Goal: Find specific page/section: Find specific page/section

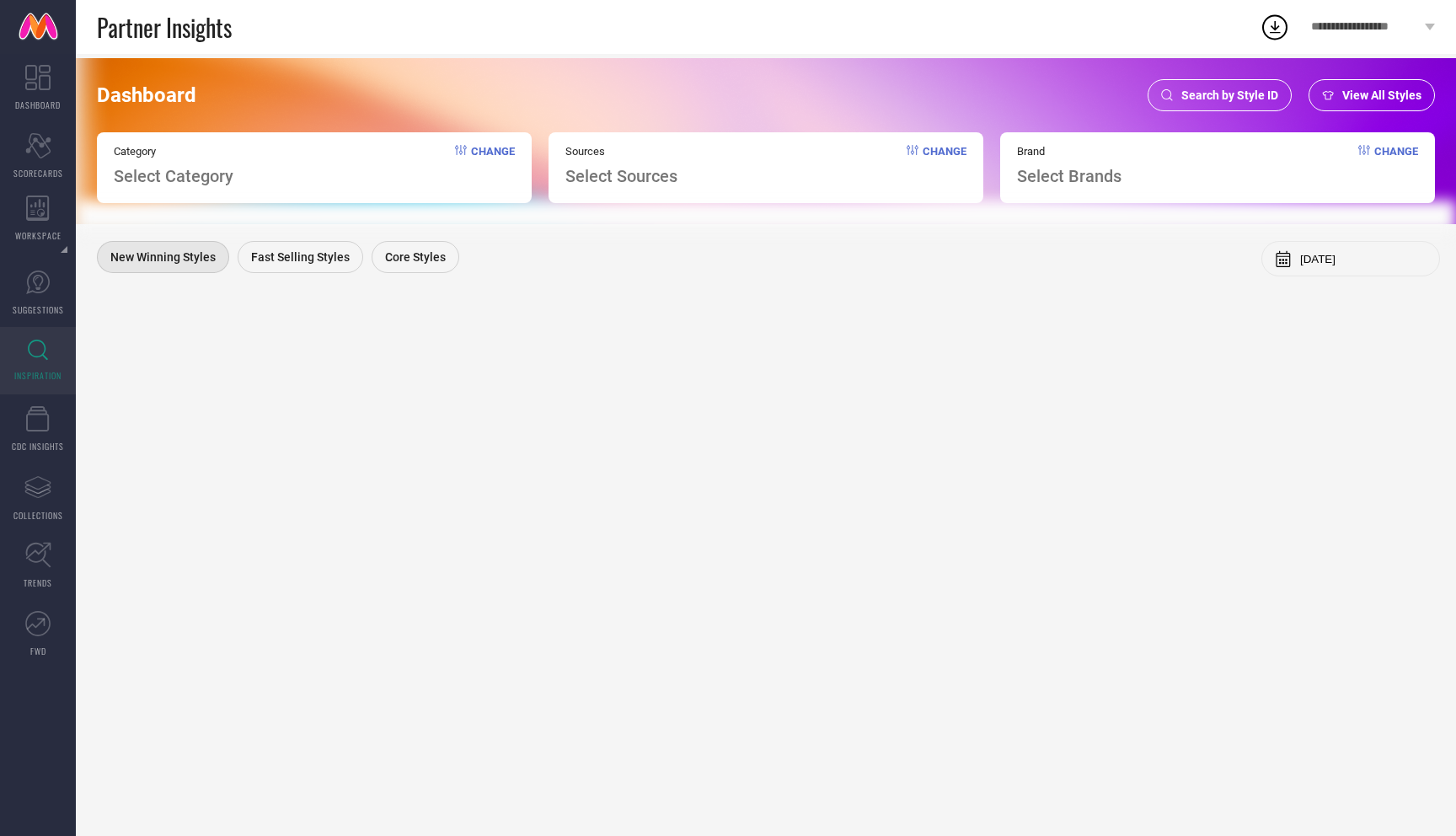
click at [1364, 103] on div "View All Styles" at bounding box center [1372, 95] width 126 height 32
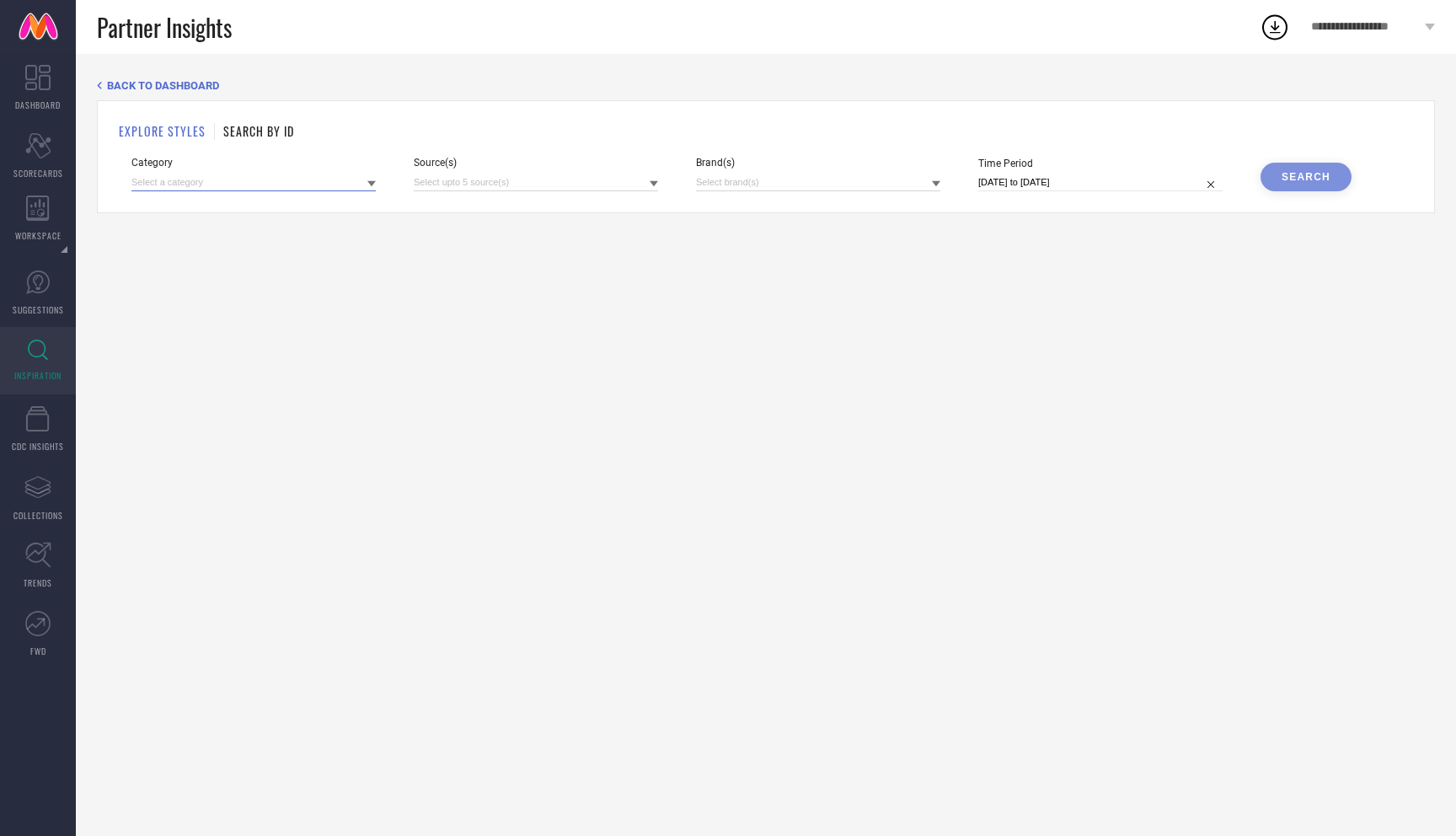
click at [342, 183] on input at bounding box center [253, 182] width 244 height 18
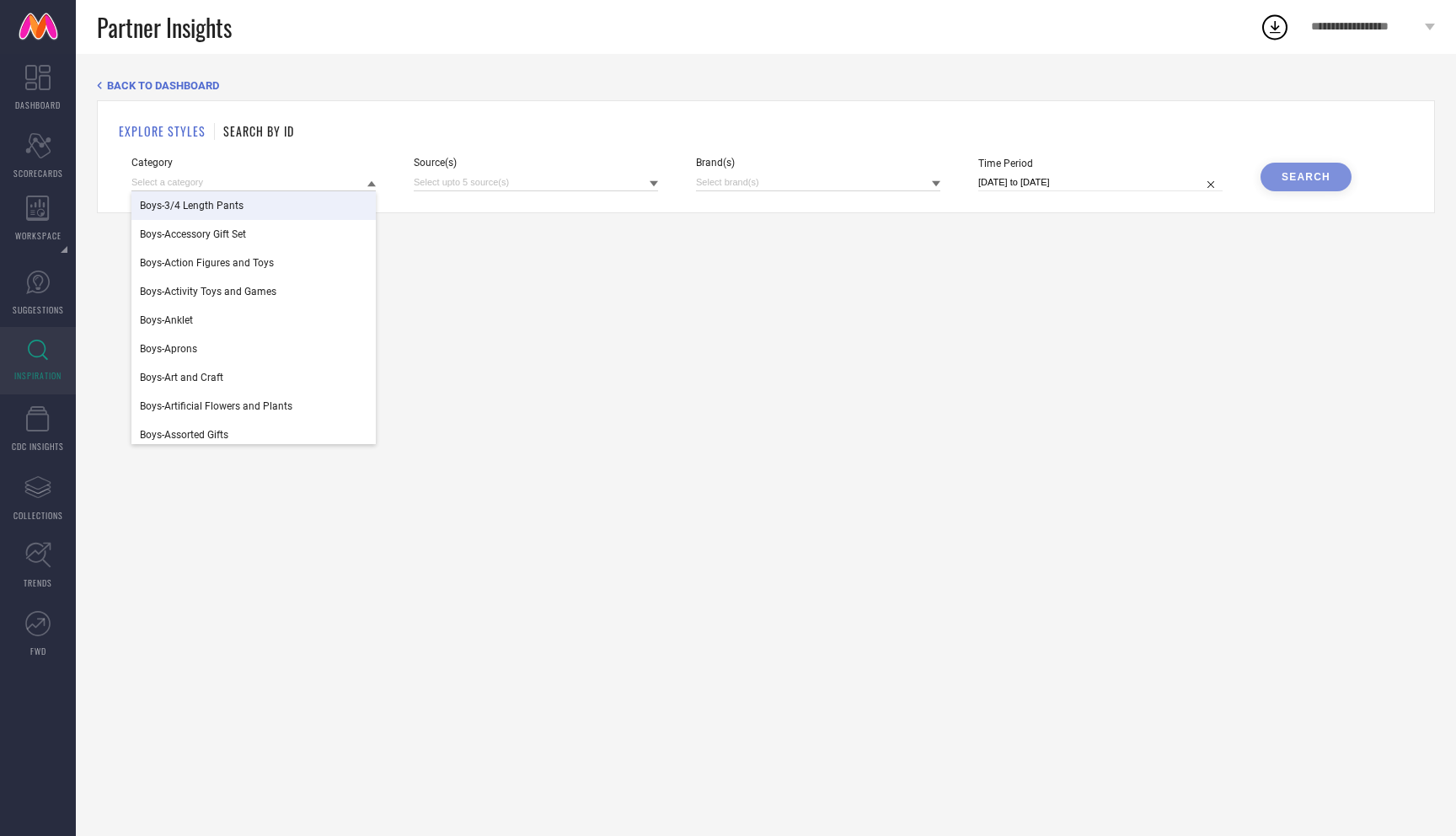
click at [420, 253] on div "BACK TO DASHBOARD EXPLORE STYLES SEARCH BY ID Category Boys-3/4 Length Pants Bo…" at bounding box center [765, 446] width 1380 height 783
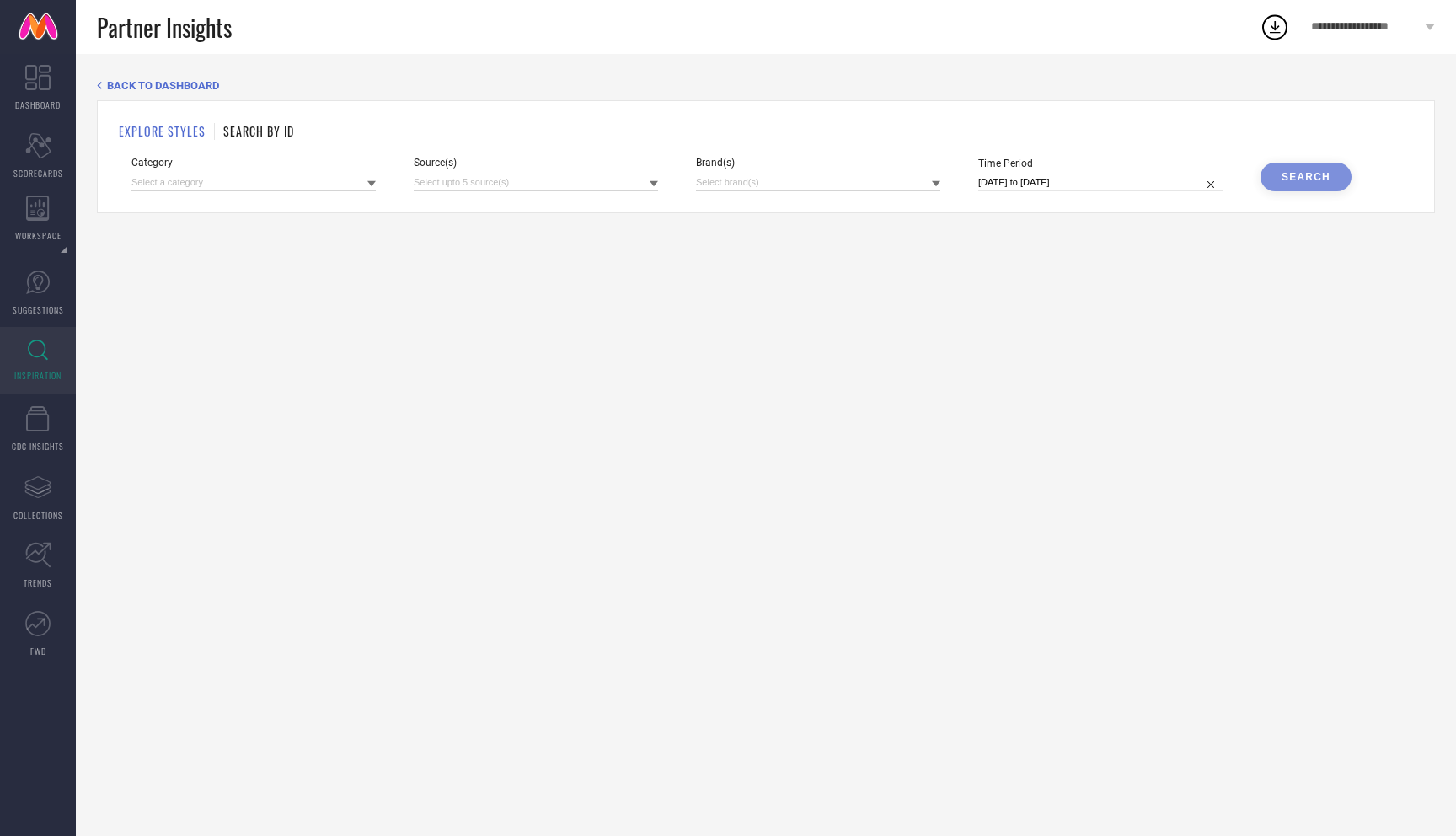
click at [253, 119] on div "EXPLORE STYLES SEARCH BY ID Category Source(s) Brand(s) Time Period [DATE] to […" at bounding box center [765, 157] width 1338 height 113
click at [239, 128] on h1 "SEARCH BY ID" at bounding box center [259, 131] width 71 height 18
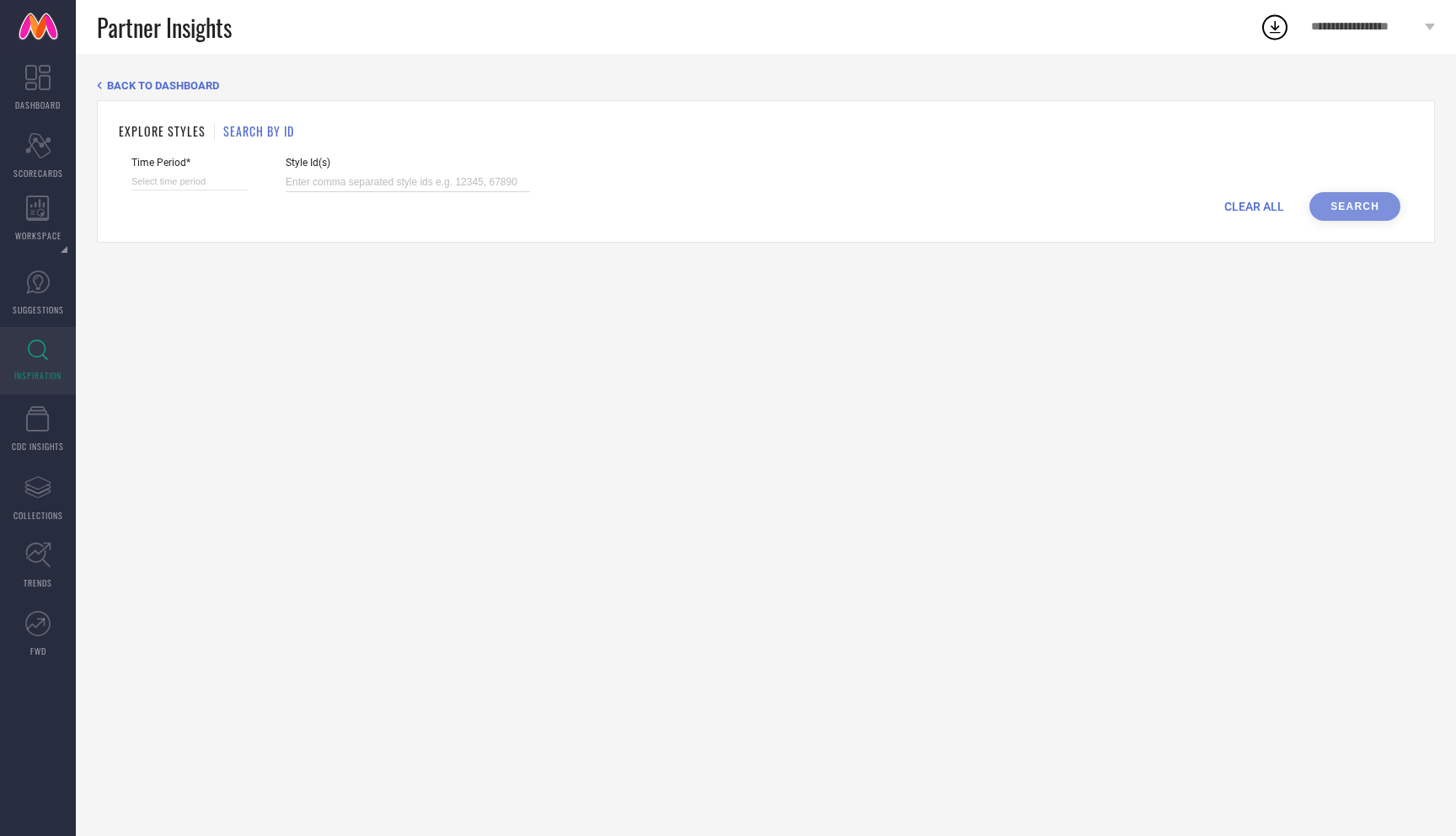
click at [308, 183] on input at bounding box center [407, 182] width 244 height 20
paste input "27413408"
type input "27413408"
click at [1348, 205] on div "CLEAR ALL Search" at bounding box center [766, 206] width 1269 height 28
click at [1349, 202] on div "CLEAR ALL Search" at bounding box center [766, 206] width 1269 height 28
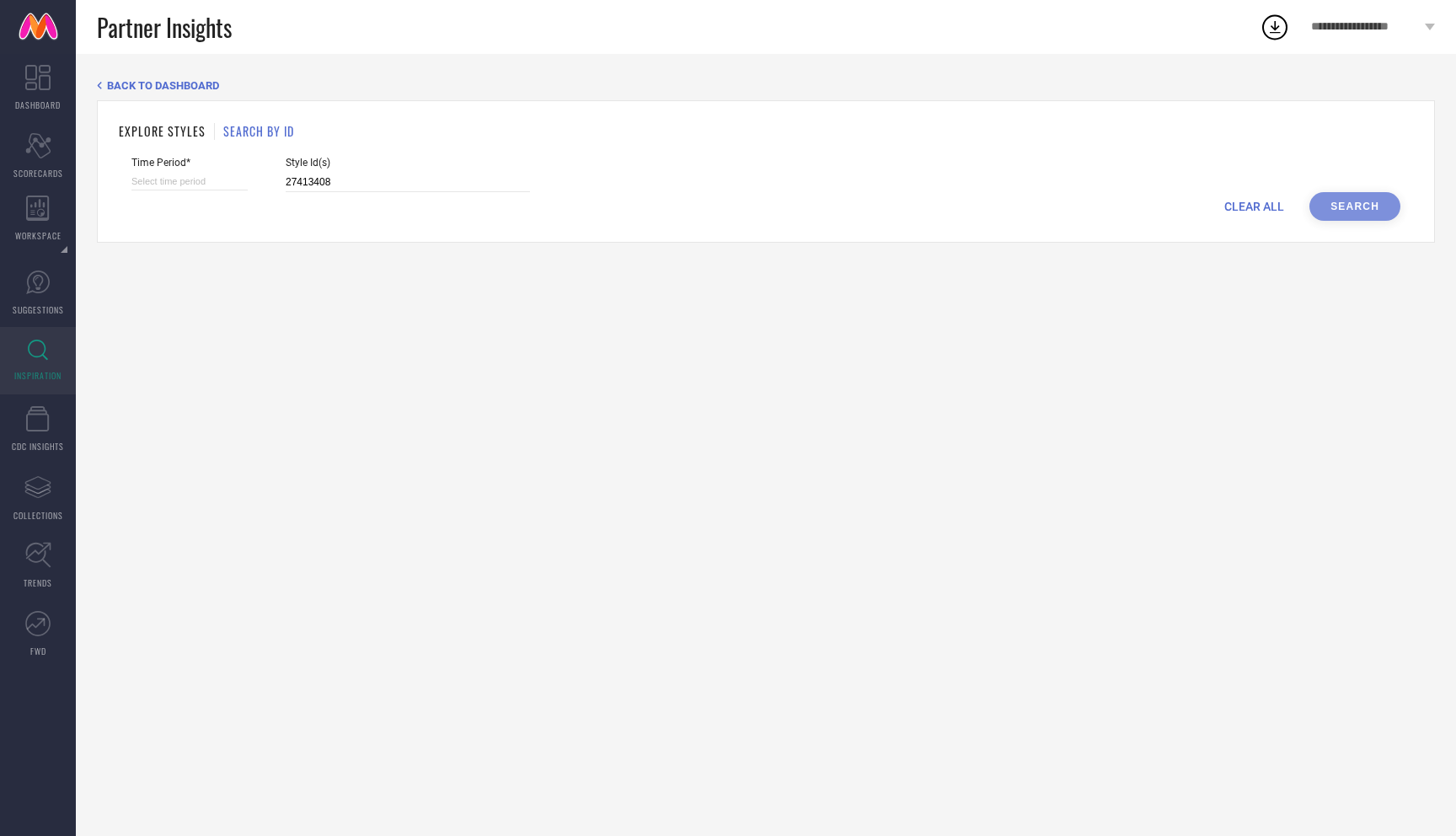
click at [159, 186] on input at bounding box center [189, 181] width 116 height 18
select select "7"
select select "2025"
select select "8"
select select "2025"
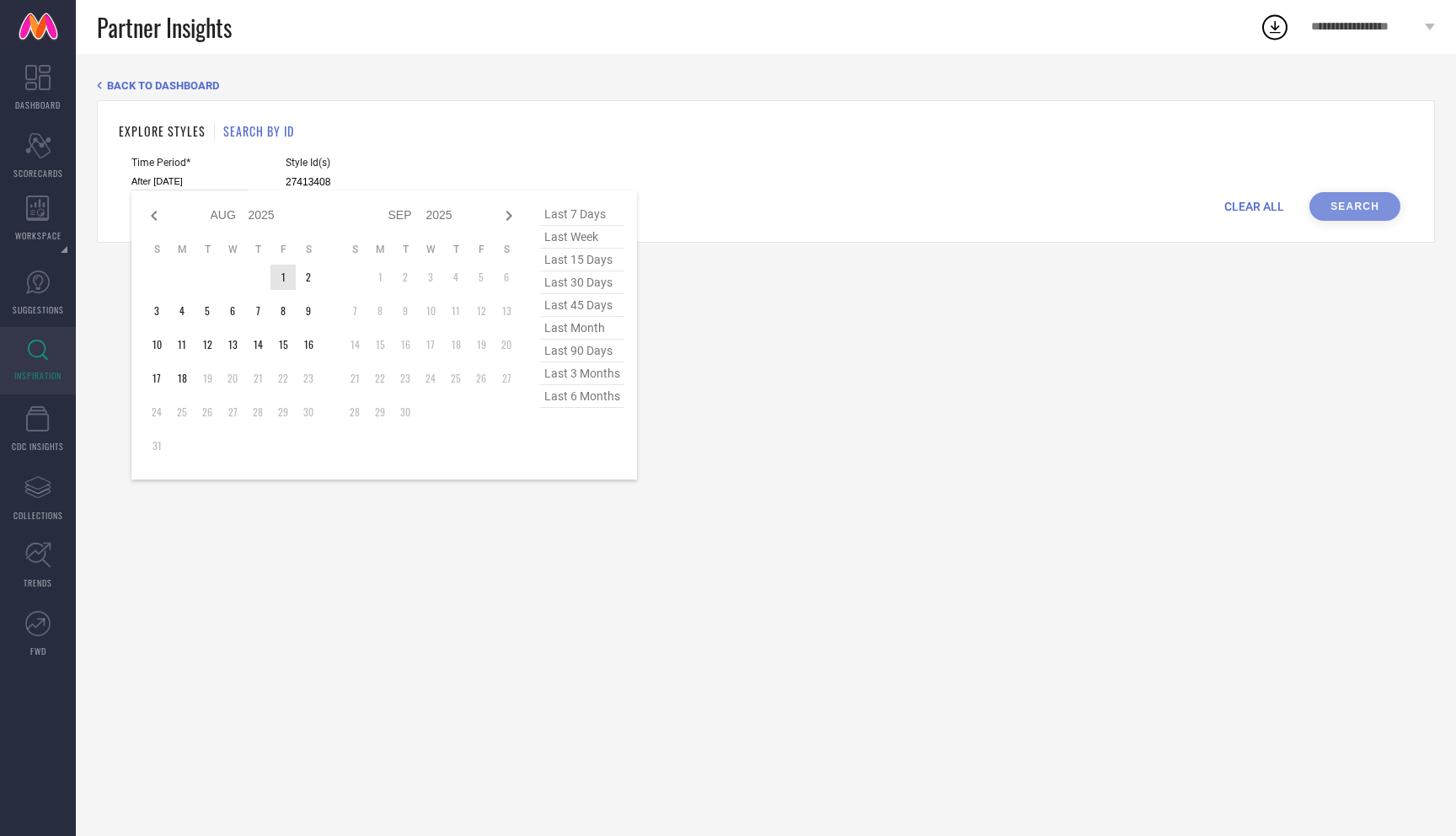
click at [290, 281] on td "1" at bounding box center [283, 277] width 25 height 25
type input "[DATE] to [DATE]"
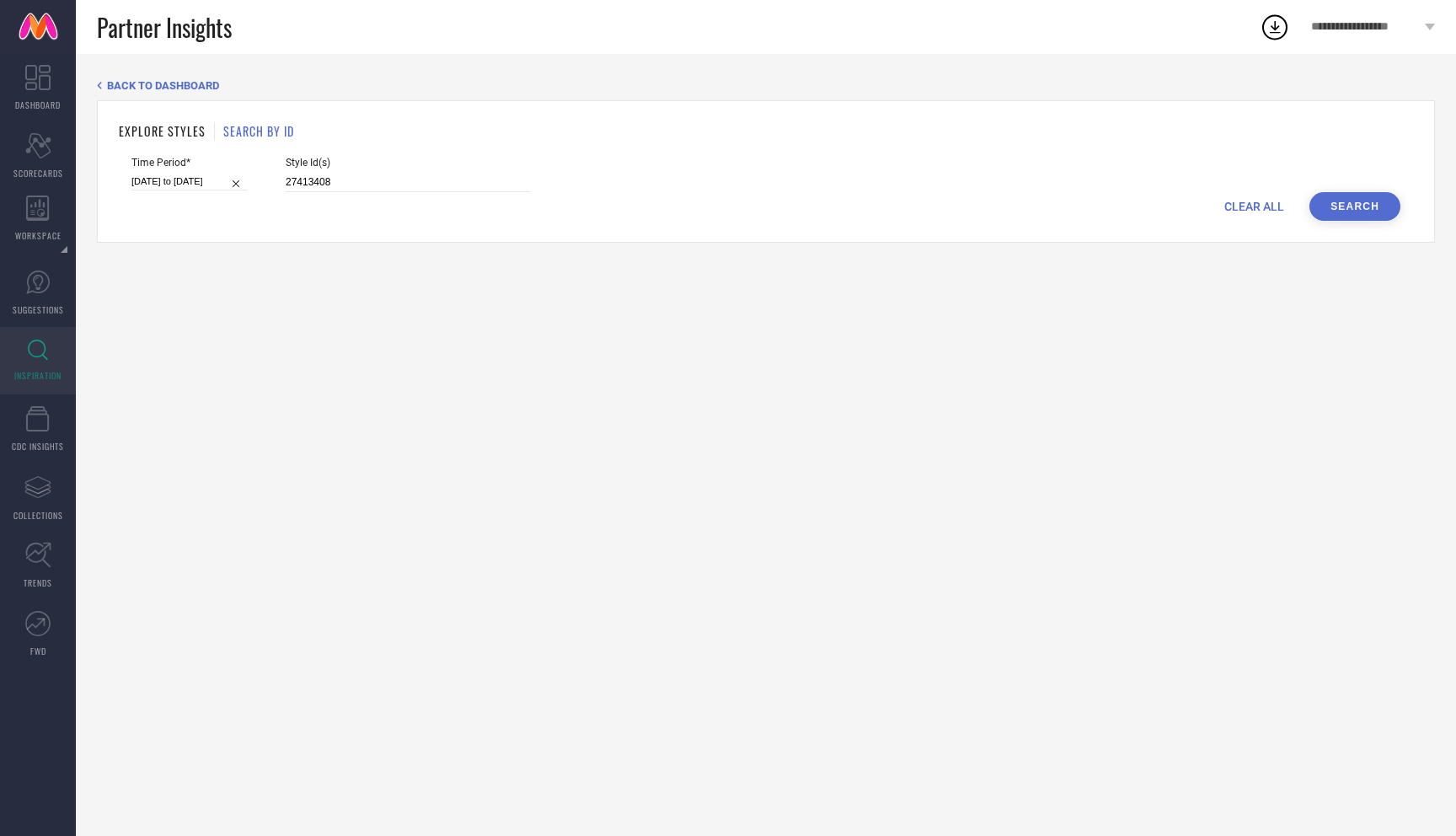
click at [1367, 211] on button "Search" at bounding box center [1355, 206] width 91 height 28
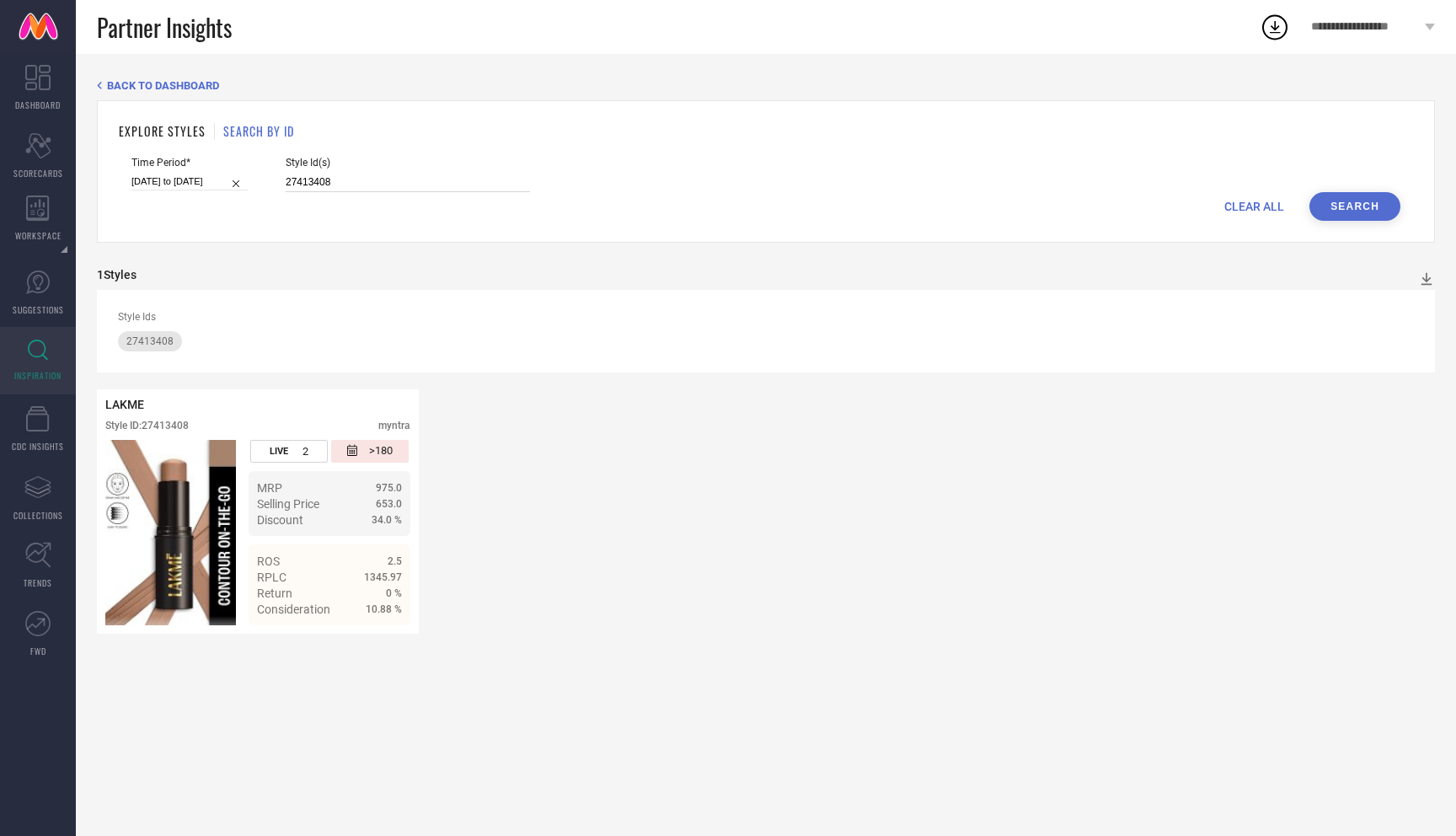
click at [305, 181] on input "27413408" at bounding box center [407, 182] width 244 height 20
paste input "7197229,20292944,11178294,22998382,10861540,6870104,1018180,8051009,28253454,15…"
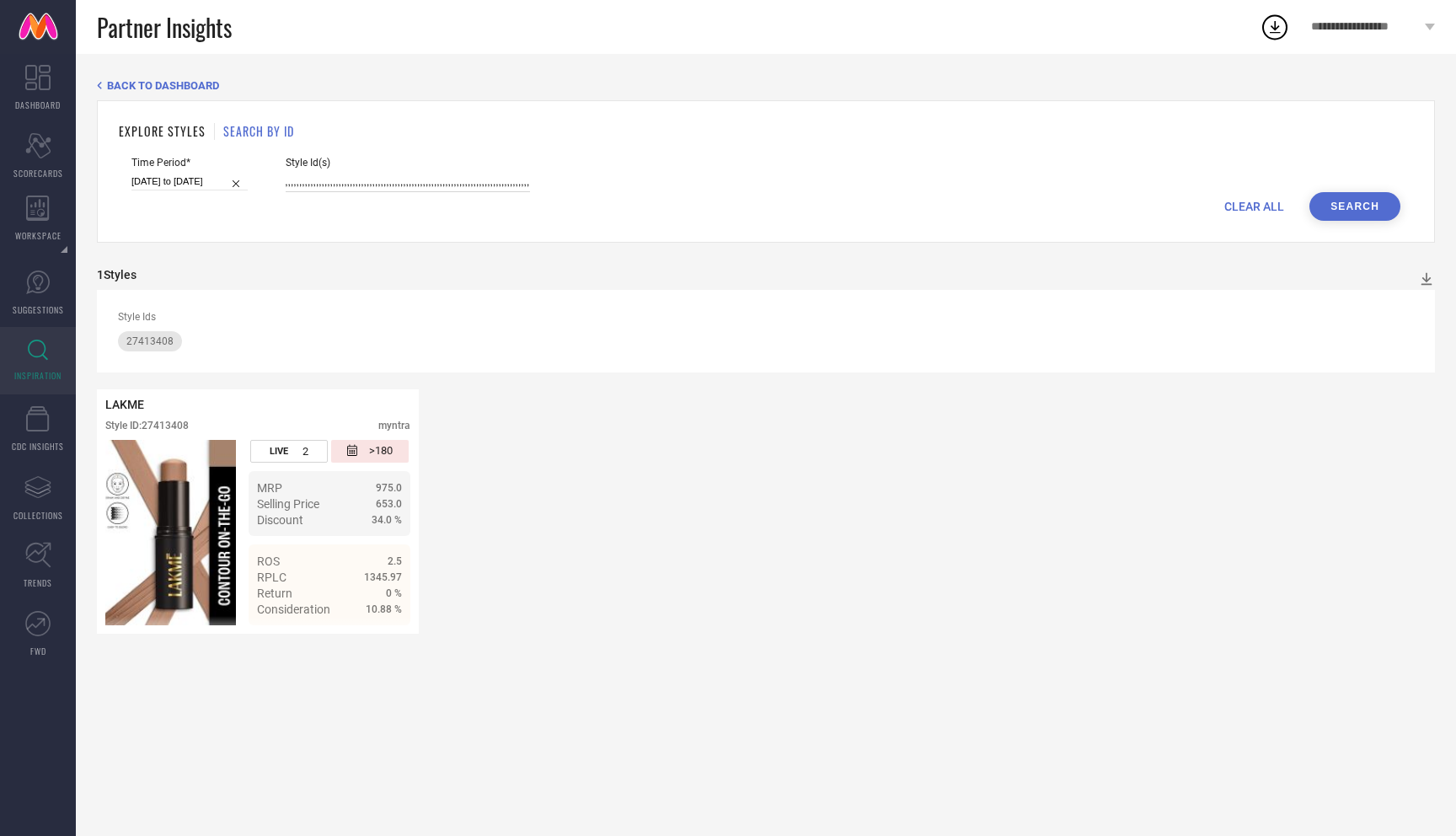
type input "7197229,20292944,11178294,22998382,10861540,6870104,1018180,8051009,28253454,15…"
click at [1373, 194] on button "Search" at bounding box center [1355, 206] width 91 height 28
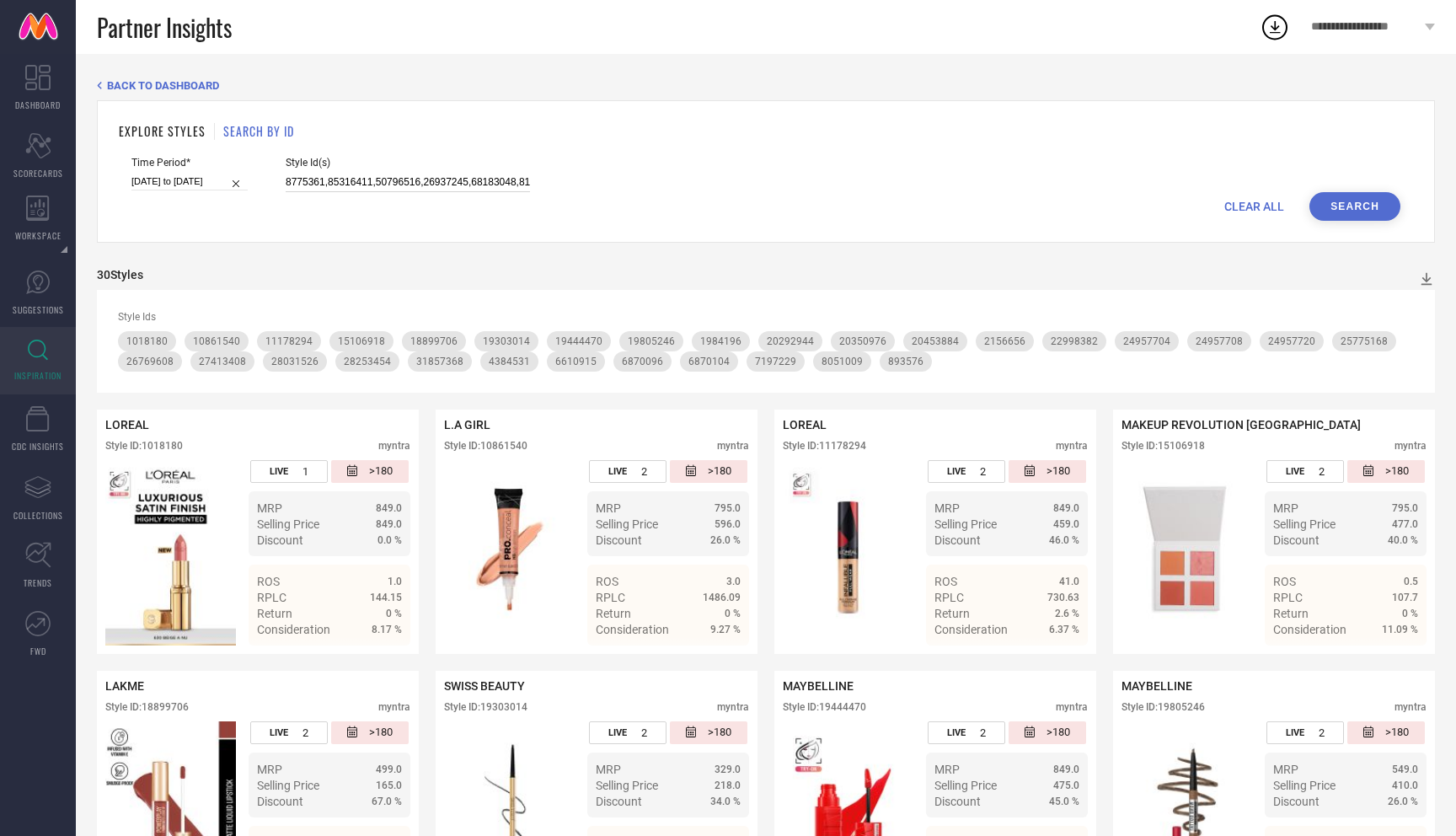
click at [451, 178] on input at bounding box center [407, 182] width 244 height 20
click at [494, 274] on div "30 Styles" at bounding box center [765, 278] width 1338 height 22
click at [419, 180] on input at bounding box center [407, 182] width 244 height 20
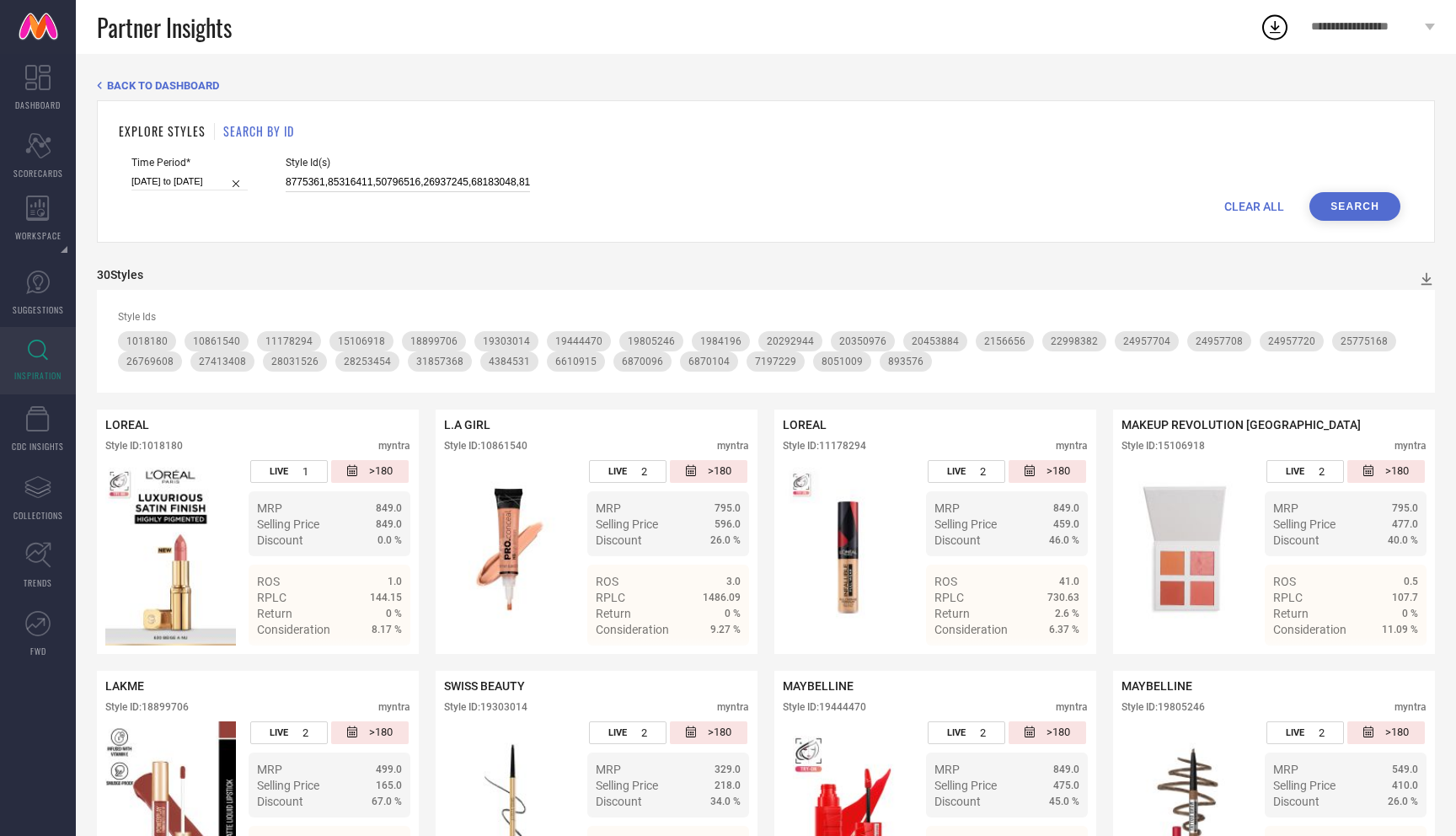
click at [419, 180] on input at bounding box center [407, 182] width 244 height 20
paste input "11178296,33318070,2156656,12371164,10848924,33318069,11178298,26299848,30694483…"
type input "11178296,33318070,2156656,12371164,10848924,33318069,11178298,26299848,30694483…"
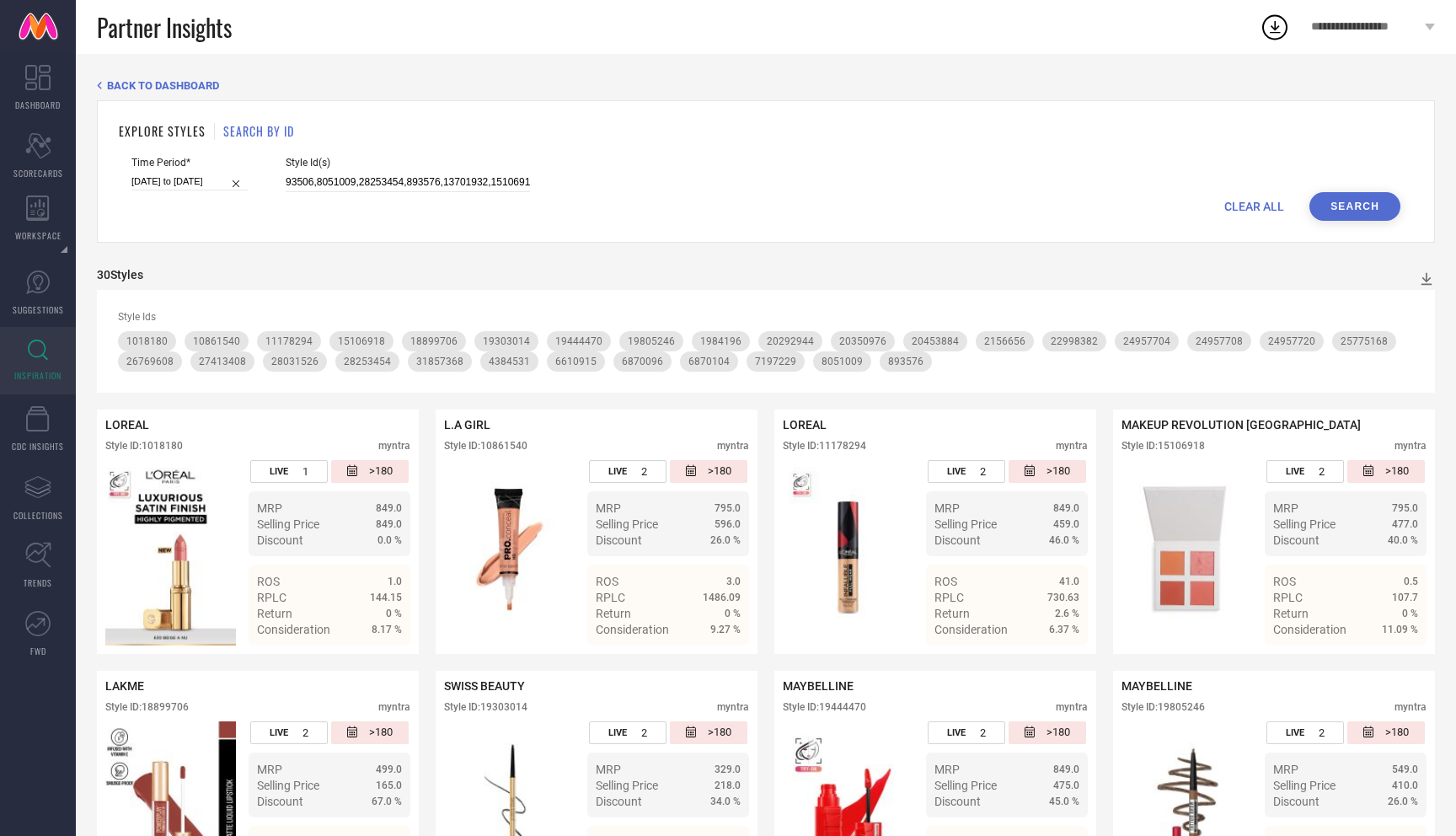
scroll to position [0, 0]
click at [1342, 201] on button "Search" at bounding box center [1355, 206] width 91 height 28
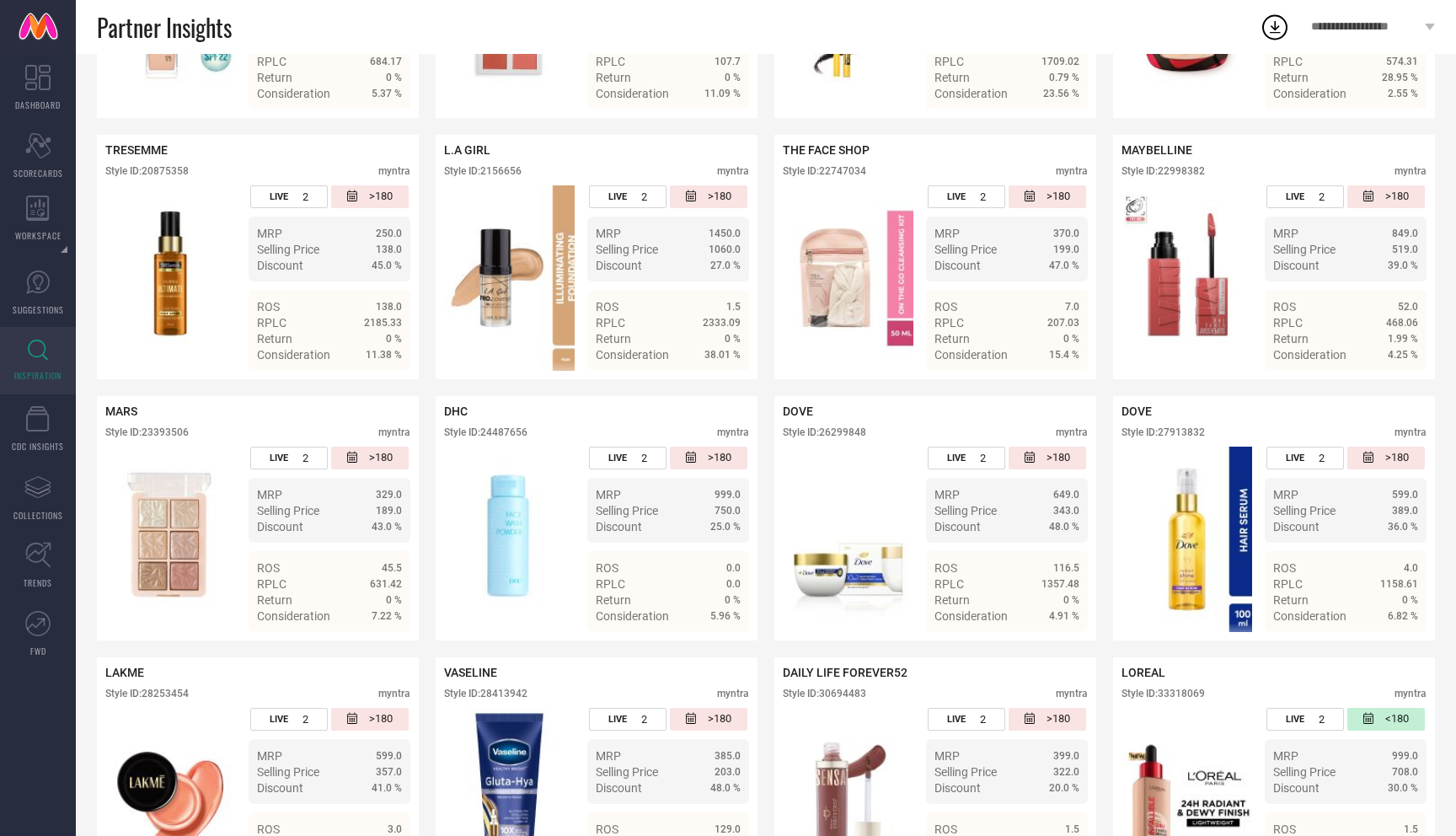
scroll to position [979, 0]
